Goal: Task Accomplishment & Management: Use online tool/utility

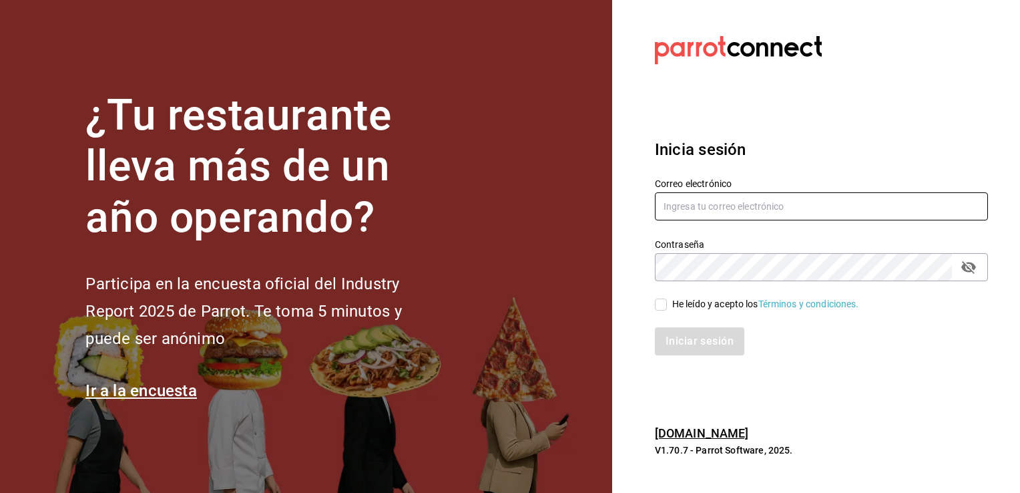
click at [716, 208] on input "text" at bounding box center [821, 206] width 333 height 28
type input "[EMAIL_ADDRESS][DOMAIN_NAME]"
click at [663, 303] on input "He leído y acepto los Términos y condiciones." at bounding box center [661, 304] width 12 height 12
checkbox input "true"
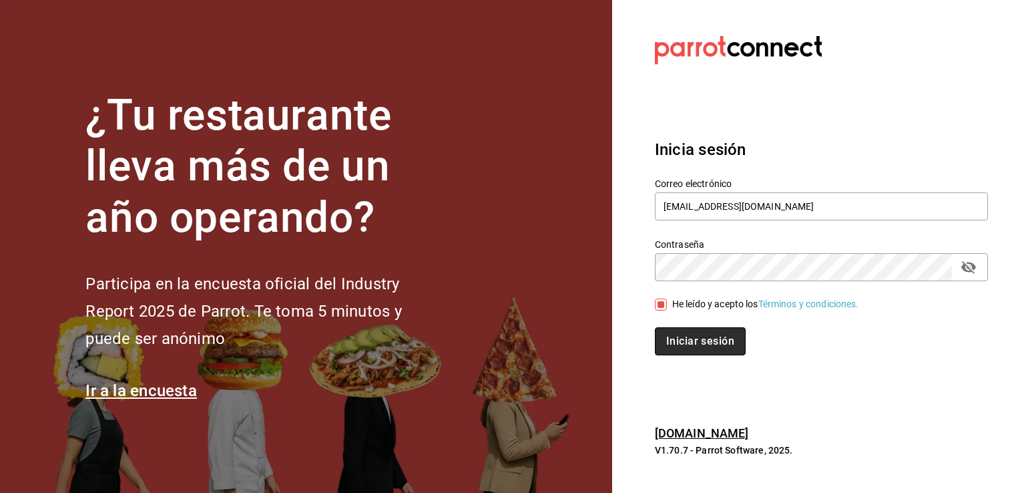
click at [675, 344] on button "Iniciar sesión" at bounding box center [700, 341] width 91 height 28
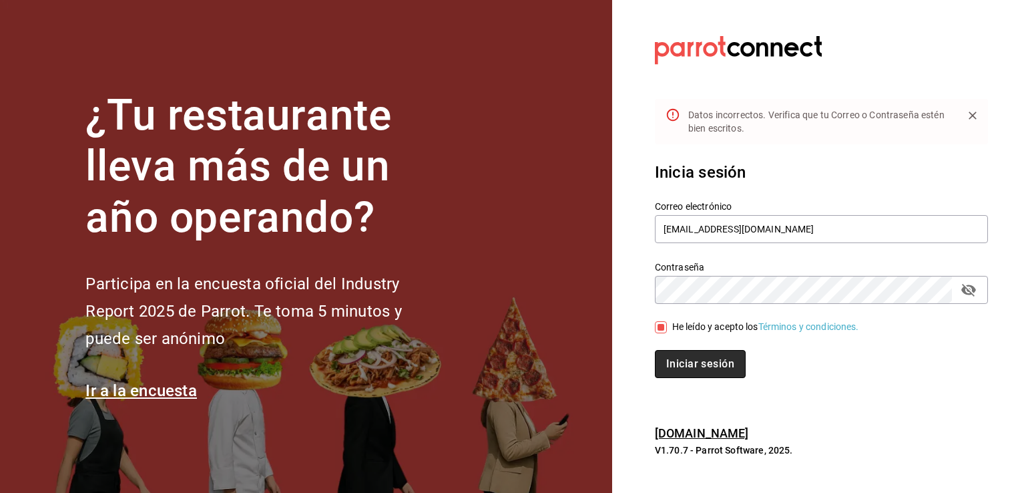
click at [690, 360] on button "Iniciar sesión" at bounding box center [700, 364] width 91 height 28
click at [963, 290] on icon "passwordField" at bounding box center [968, 290] width 15 height 13
click at [707, 363] on button "Iniciar sesión" at bounding box center [700, 364] width 91 height 28
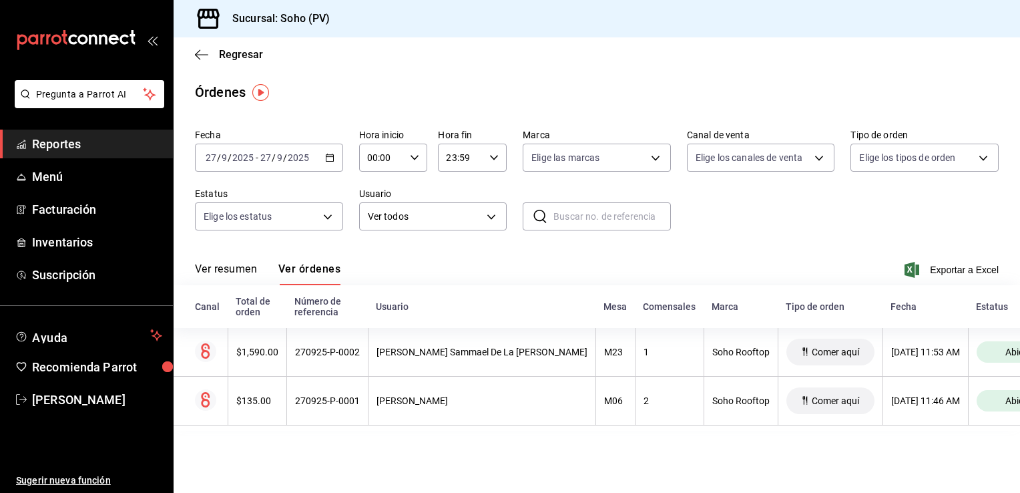
click at [327, 158] on icon "button" at bounding box center [329, 157] width 9 height 9
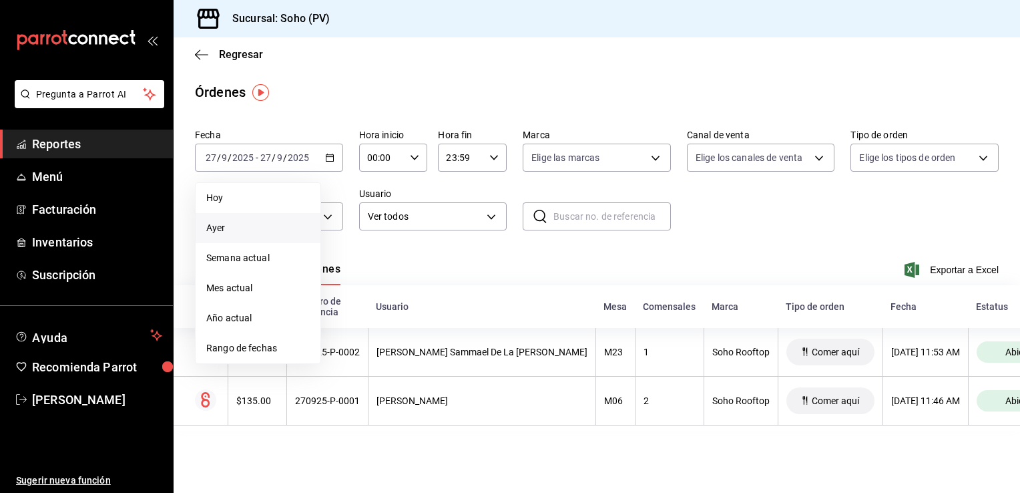
click at [243, 225] on span "Ayer" at bounding box center [257, 228] width 103 height 14
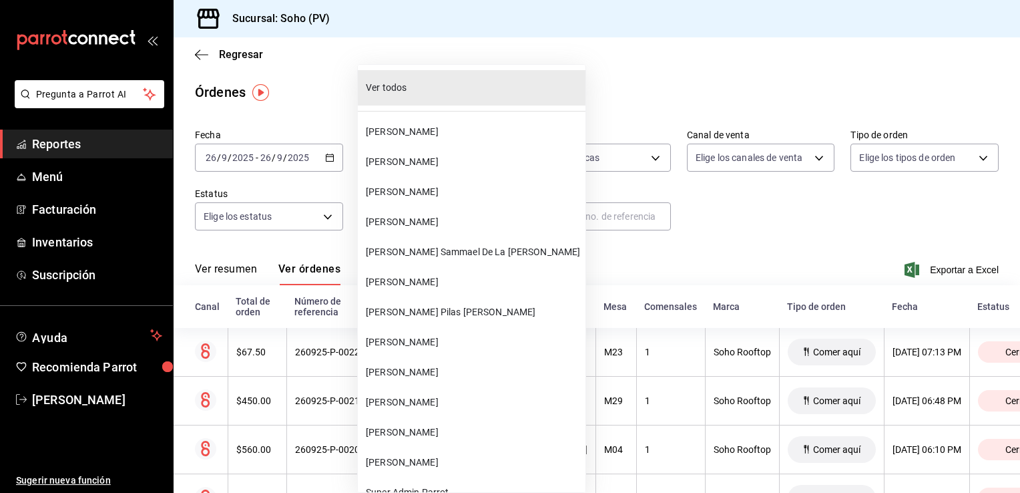
click at [489, 214] on body "Pregunta a Parrot AI Reportes Menú Facturación Inventarios Suscripción Ayuda Re…" at bounding box center [510, 246] width 1020 height 493
click at [451, 194] on span "[PERSON_NAME]" at bounding box center [473, 192] width 214 height 14
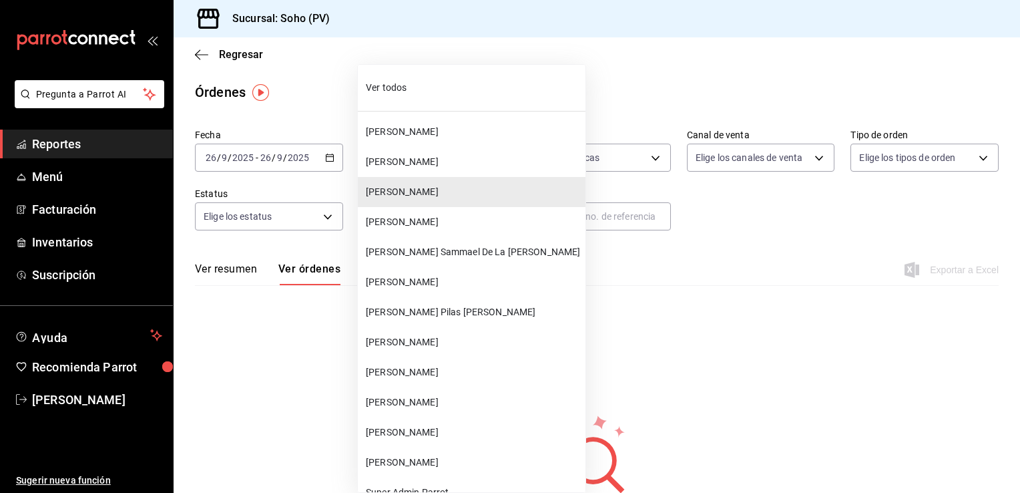
click at [490, 220] on body "Pregunta a Parrot AI Reportes Menú Facturación Inventarios Suscripción Ayuda Re…" at bounding box center [510, 246] width 1020 height 493
click at [469, 168] on span "[PERSON_NAME]" at bounding box center [473, 162] width 214 height 14
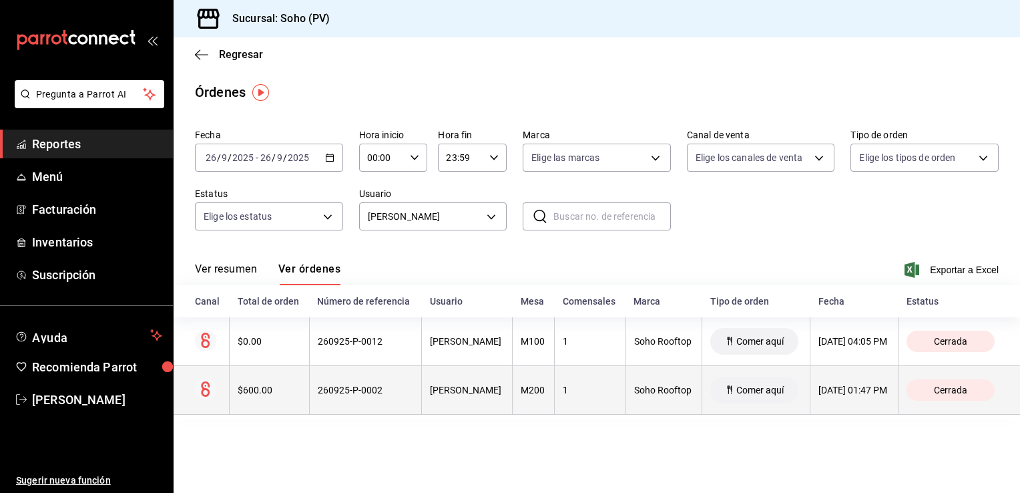
click at [513, 400] on th "M200" at bounding box center [534, 390] width 42 height 49
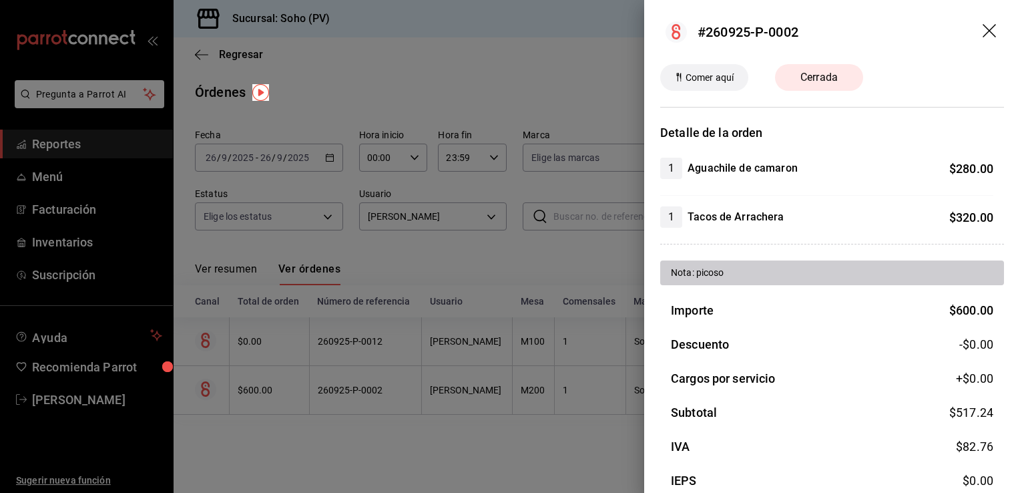
click at [547, 463] on div at bounding box center [510, 246] width 1020 height 493
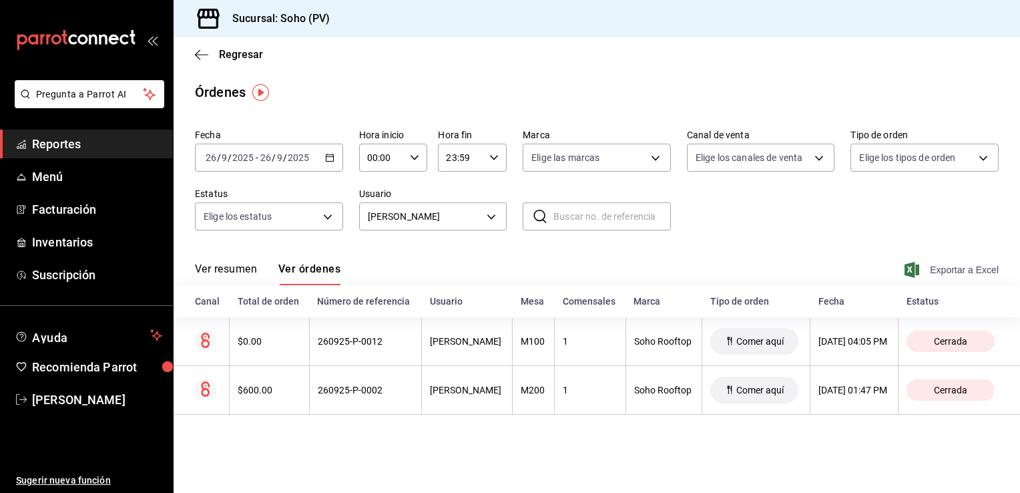
click at [932, 268] on span "Exportar a Excel" at bounding box center [952, 270] width 91 height 16
click at [325, 159] on icon "button" at bounding box center [329, 157] width 9 height 9
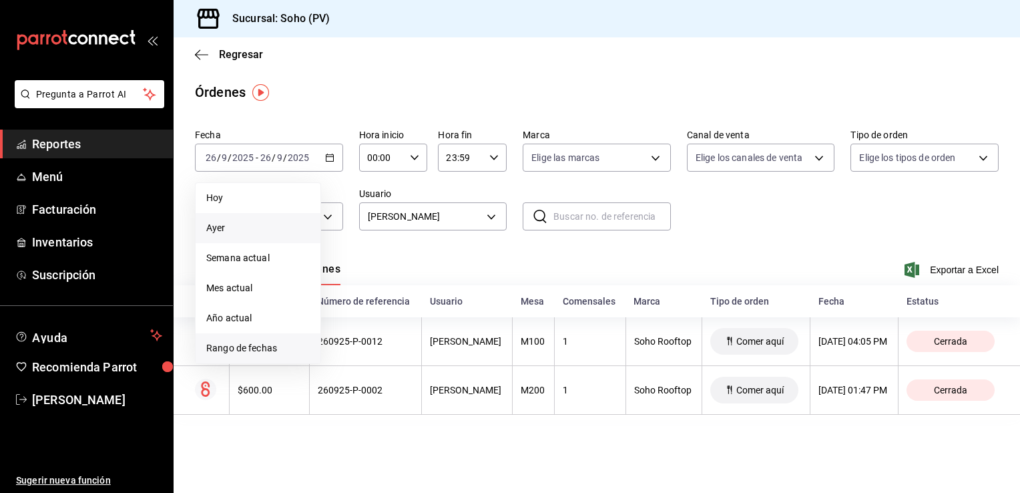
click at [262, 343] on span "Rango de fechas" at bounding box center [257, 348] width 103 height 14
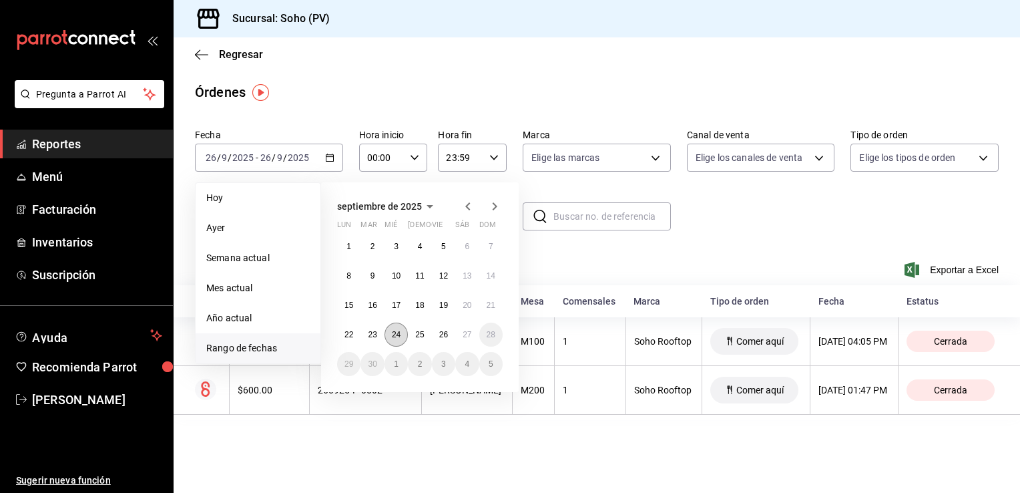
click at [390, 336] on button "24" at bounding box center [395, 334] width 23 height 24
click at [395, 335] on abbr "24" at bounding box center [396, 334] width 9 height 9
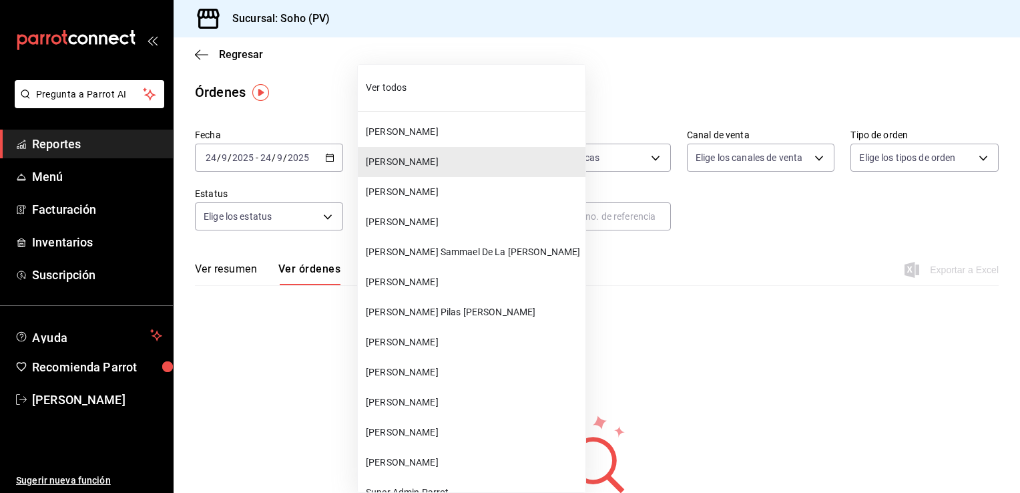
click at [489, 212] on body "Pregunta a Parrot AI Reportes Menú Facturación Inventarios Suscripción Ayuda Re…" at bounding box center [510, 246] width 1020 height 493
click at [416, 196] on span "[PERSON_NAME]" at bounding box center [473, 192] width 214 height 14
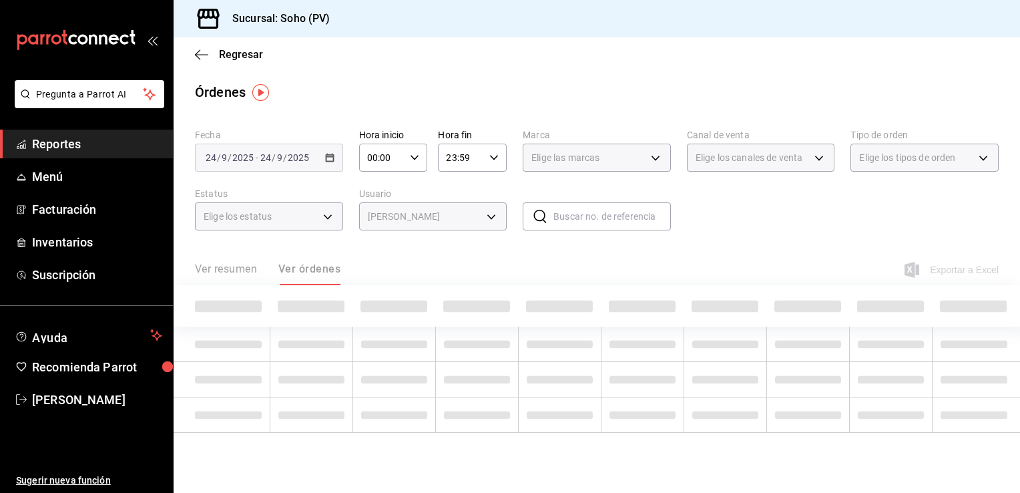
type input "eb4d2775-da3b-4065-b0f5-2f23c82e0ef3"
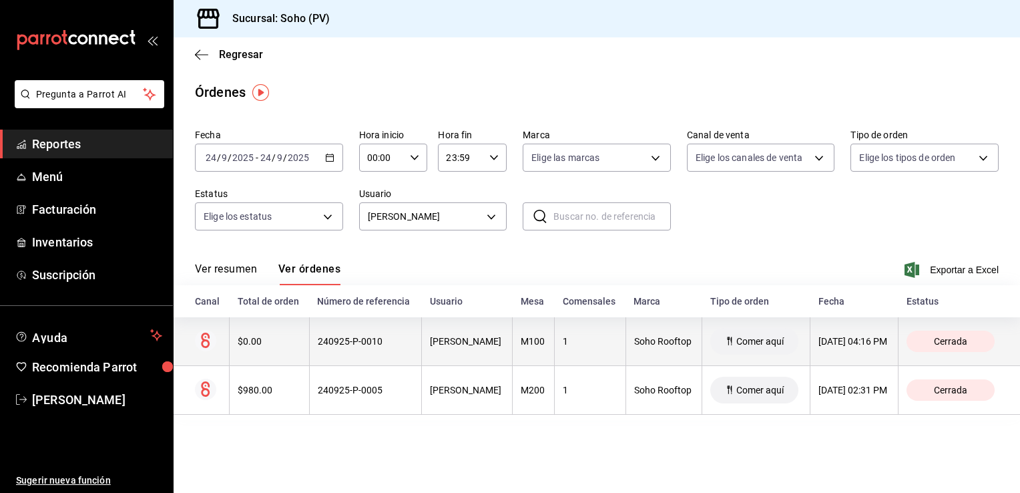
click at [810, 335] on th "[DATE] 04:16 PM" at bounding box center [854, 341] width 88 height 49
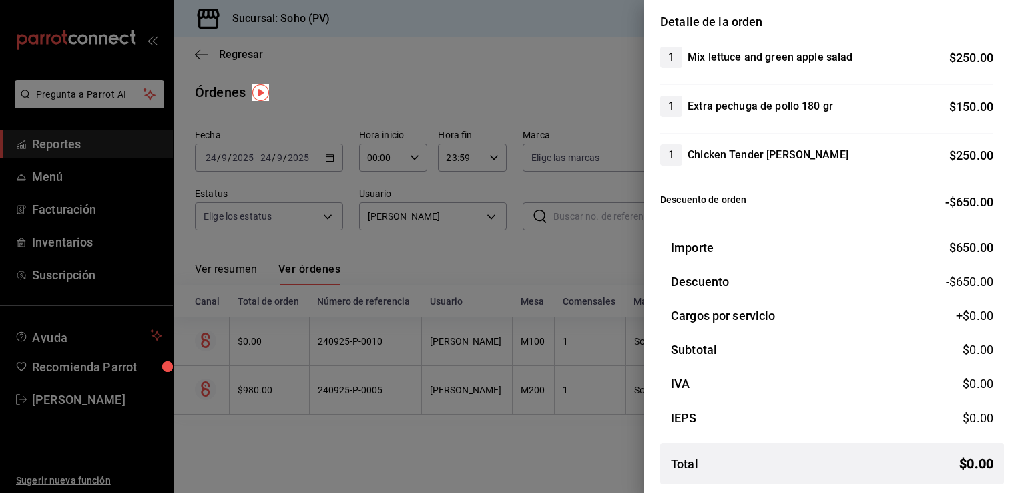
scroll to position [112, 0]
click at [601, 122] on div at bounding box center [510, 246] width 1020 height 493
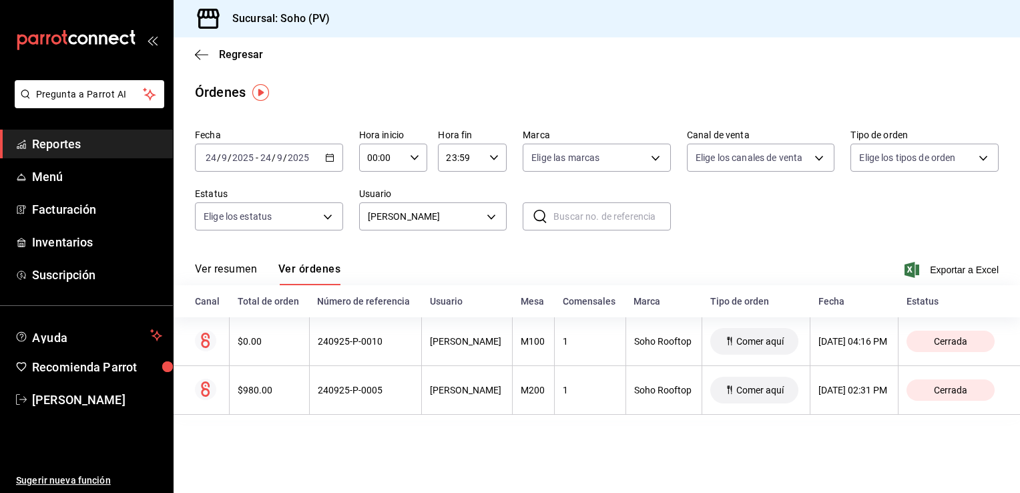
click at [328, 156] on icon "button" at bounding box center [329, 157] width 9 height 9
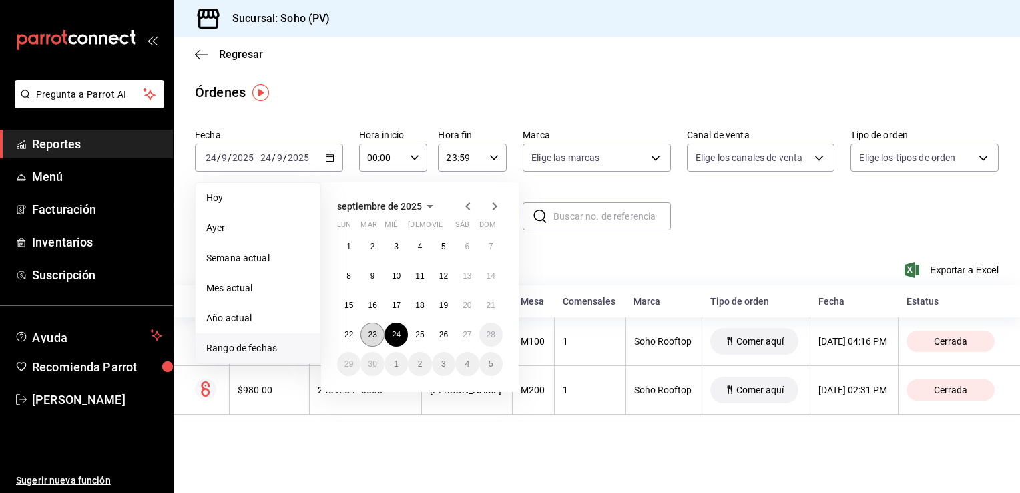
click at [375, 336] on abbr "23" at bounding box center [372, 334] width 9 height 9
click at [371, 334] on abbr "23" at bounding box center [372, 334] width 9 height 9
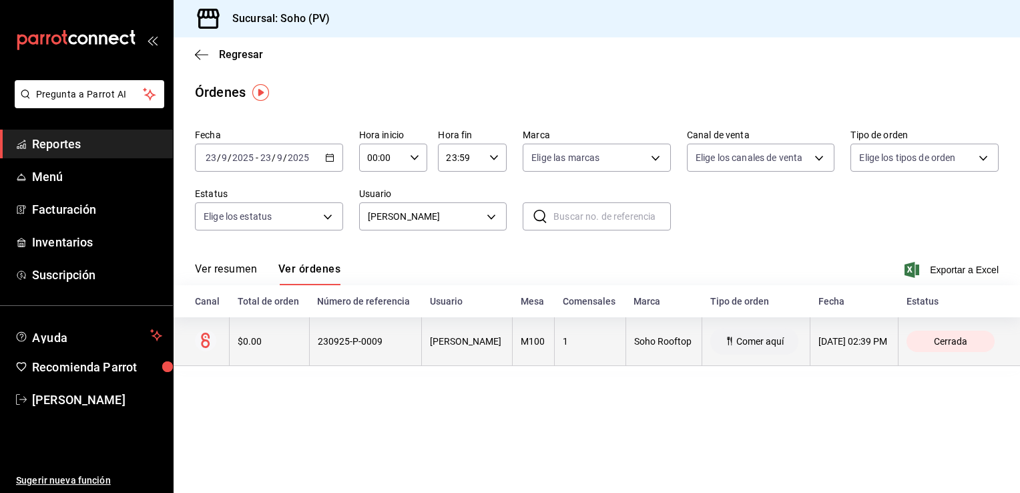
click at [821, 332] on th "[DATE] 02:39 PM" at bounding box center [854, 341] width 88 height 49
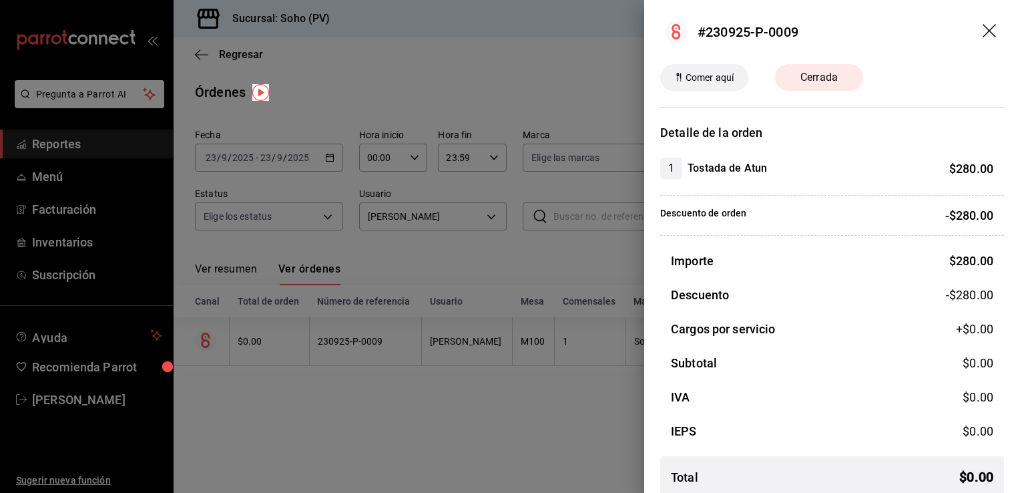
click at [970, 28] on header "#230925-P-0009" at bounding box center [832, 32] width 376 height 64
click at [982, 33] on icon "drag" at bounding box center [990, 32] width 16 height 16
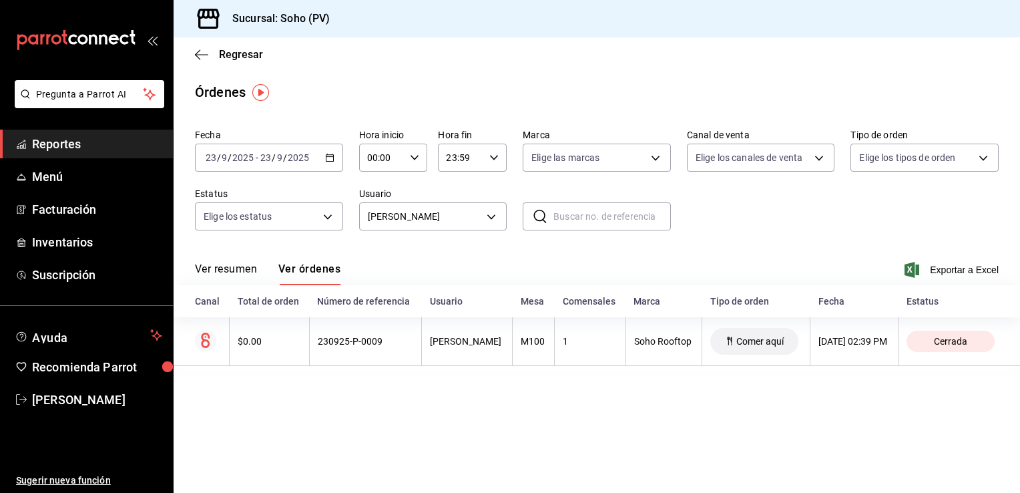
click at [98, 146] on span "Reportes" at bounding box center [97, 144] width 130 height 18
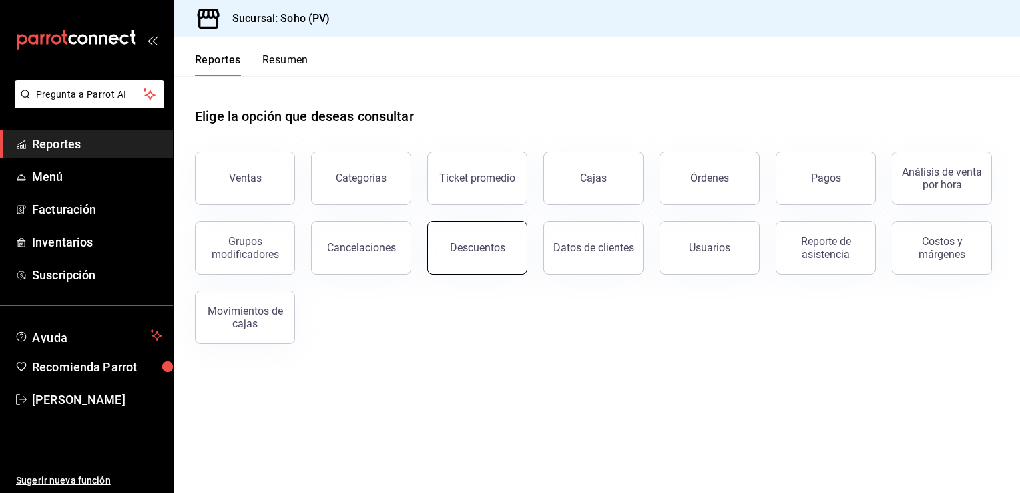
click at [460, 246] on div "Descuentos" at bounding box center [477, 247] width 55 height 13
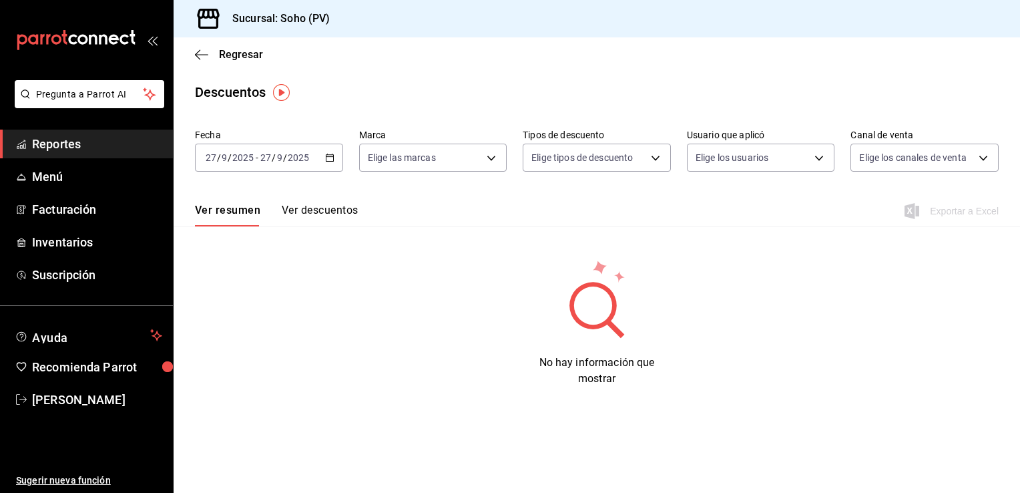
click at [320, 208] on button "Ver descuentos" at bounding box center [320, 215] width 76 height 23
click at [323, 159] on div "[DATE] [DATE] - [DATE] [DATE]" at bounding box center [269, 157] width 148 height 28
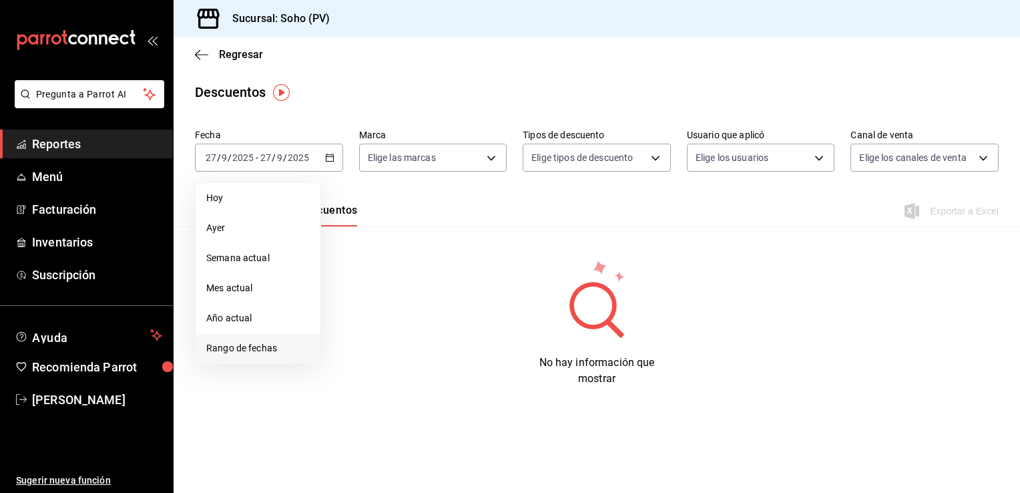
click at [220, 349] on span "Rango de fechas" at bounding box center [257, 348] width 103 height 14
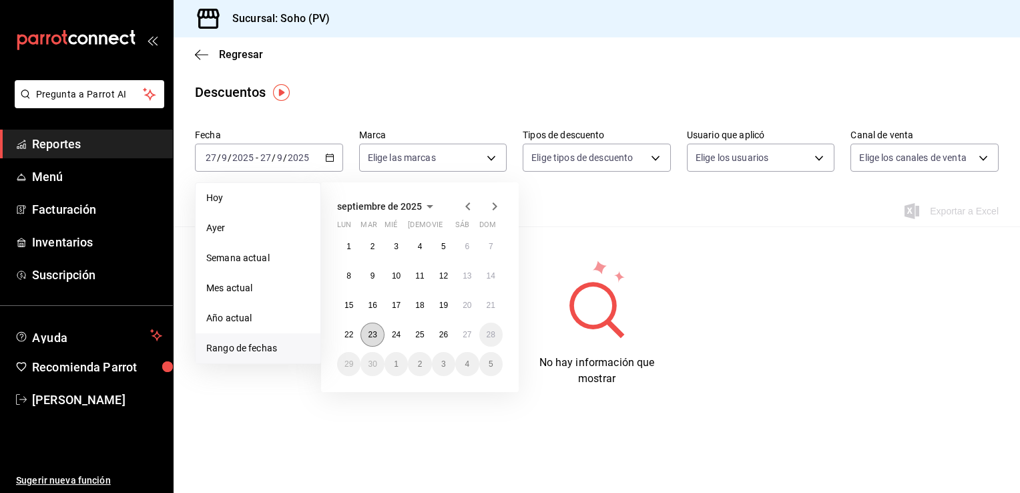
click at [376, 332] on abbr "23" at bounding box center [372, 334] width 9 height 9
click at [367, 331] on button "23" at bounding box center [371, 334] width 23 height 24
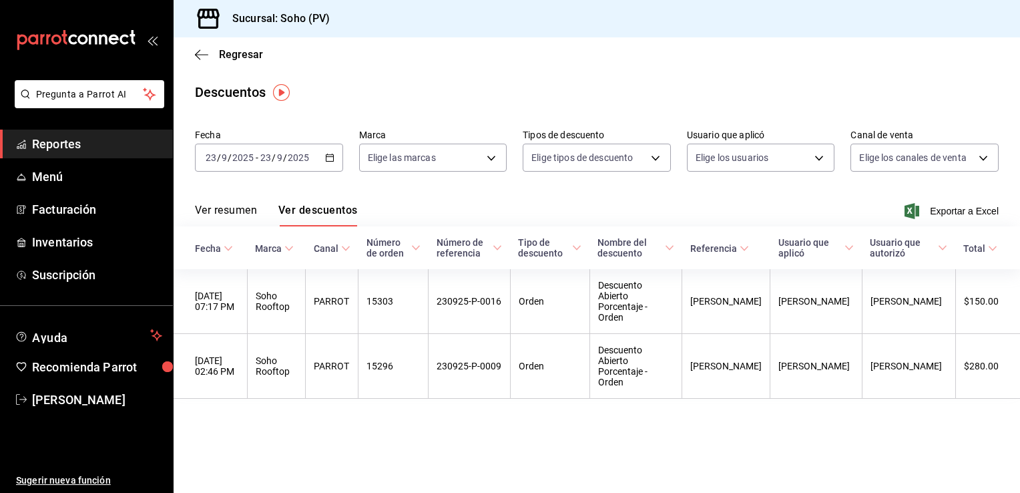
click at [328, 164] on div "[DATE] [DATE] - [DATE] [DATE]" at bounding box center [269, 157] width 148 height 28
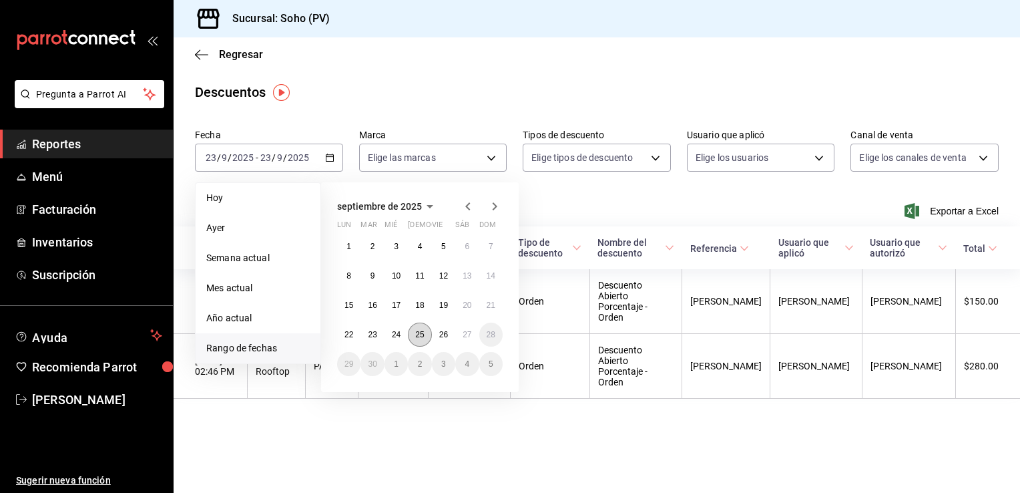
click at [415, 332] on abbr "25" at bounding box center [419, 334] width 9 height 9
click at [419, 334] on abbr "25" at bounding box center [419, 334] width 9 height 9
